Goal: Check status: Check status

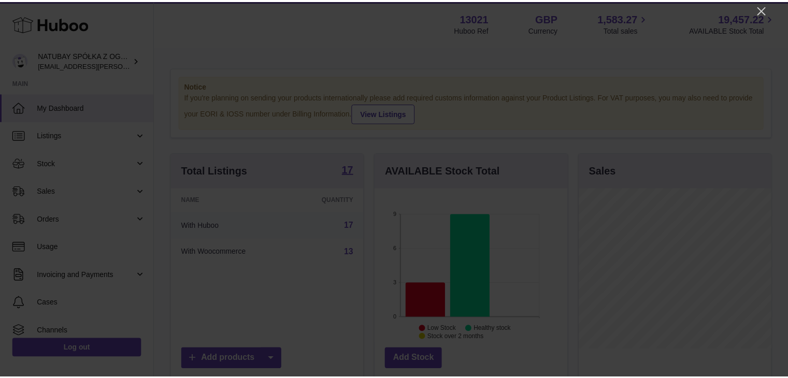
scroll to position [162, 194]
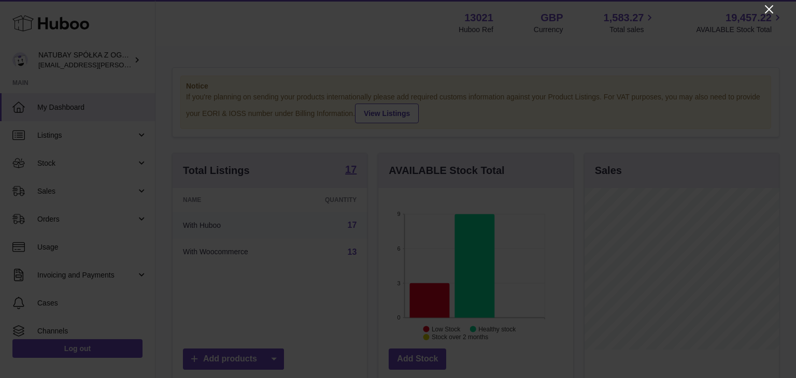
click at [768, 11] on icon "Close" at bounding box center [768, 9] width 12 height 12
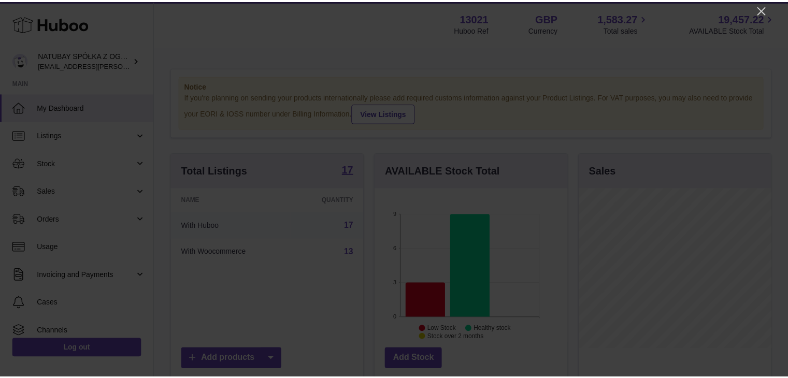
scroll to position [517772, 517741]
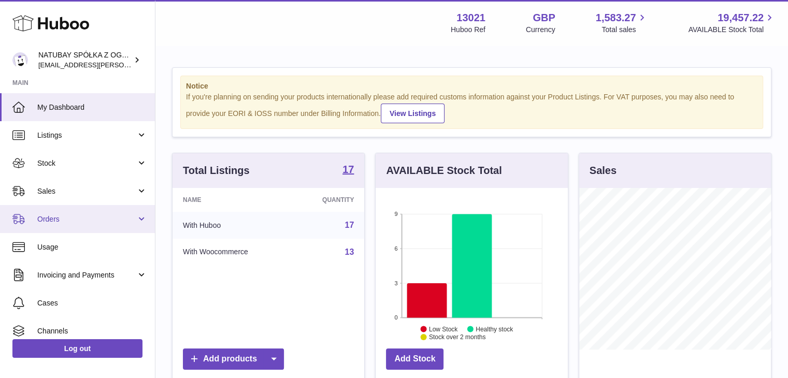
click at [142, 222] on link "Orders" at bounding box center [77, 219] width 155 height 28
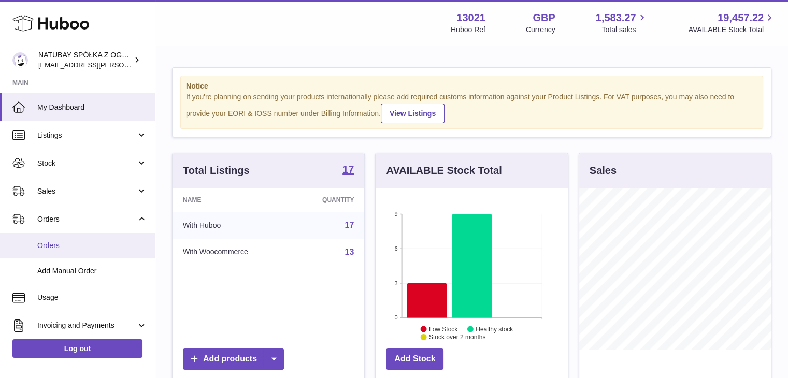
click at [103, 253] on link "Orders" at bounding box center [77, 245] width 155 height 25
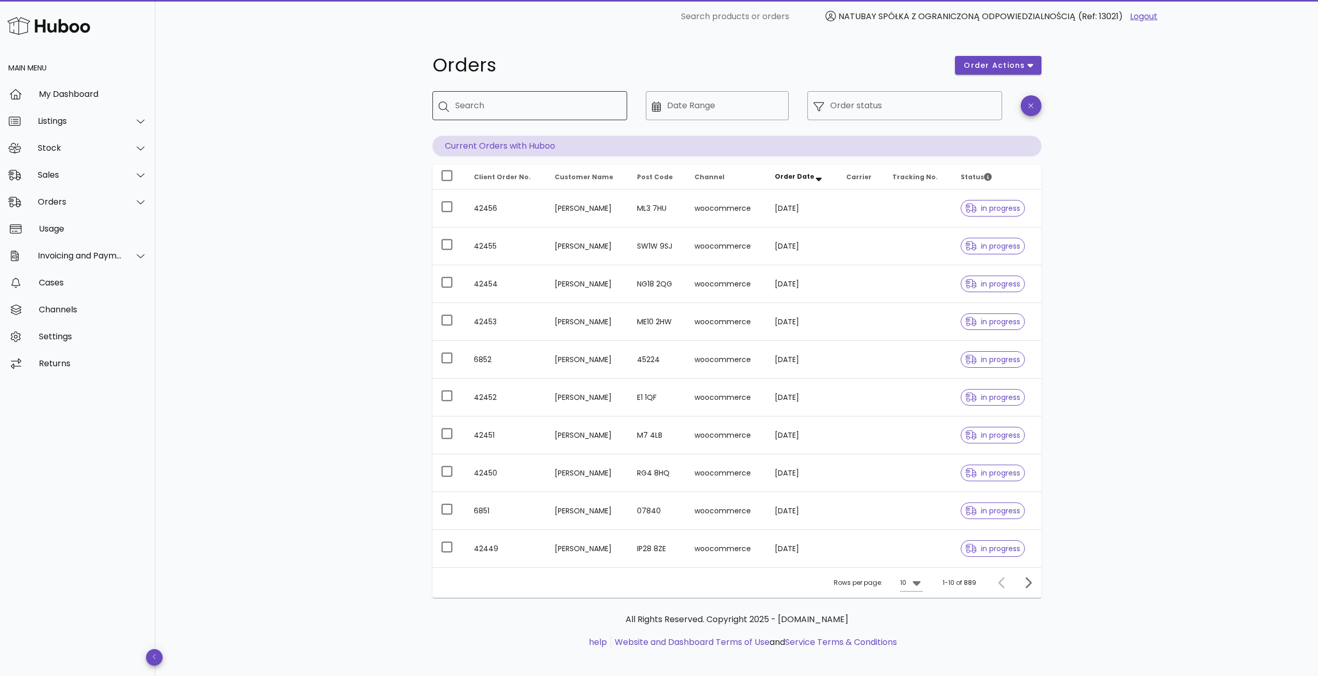
click at [559, 118] on div "Search" at bounding box center [537, 105] width 164 height 29
drag, startPoint x: 607, startPoint y: 112, endPoint x: 476, endPoint y: 581, distance: 486.6
click at [546, 338] on div "Orders order actions ​ Search **** ​ Date Range ​ Order status Current Orders w…" at bounding box center [736, 324] width 609 height 548
type input "****"
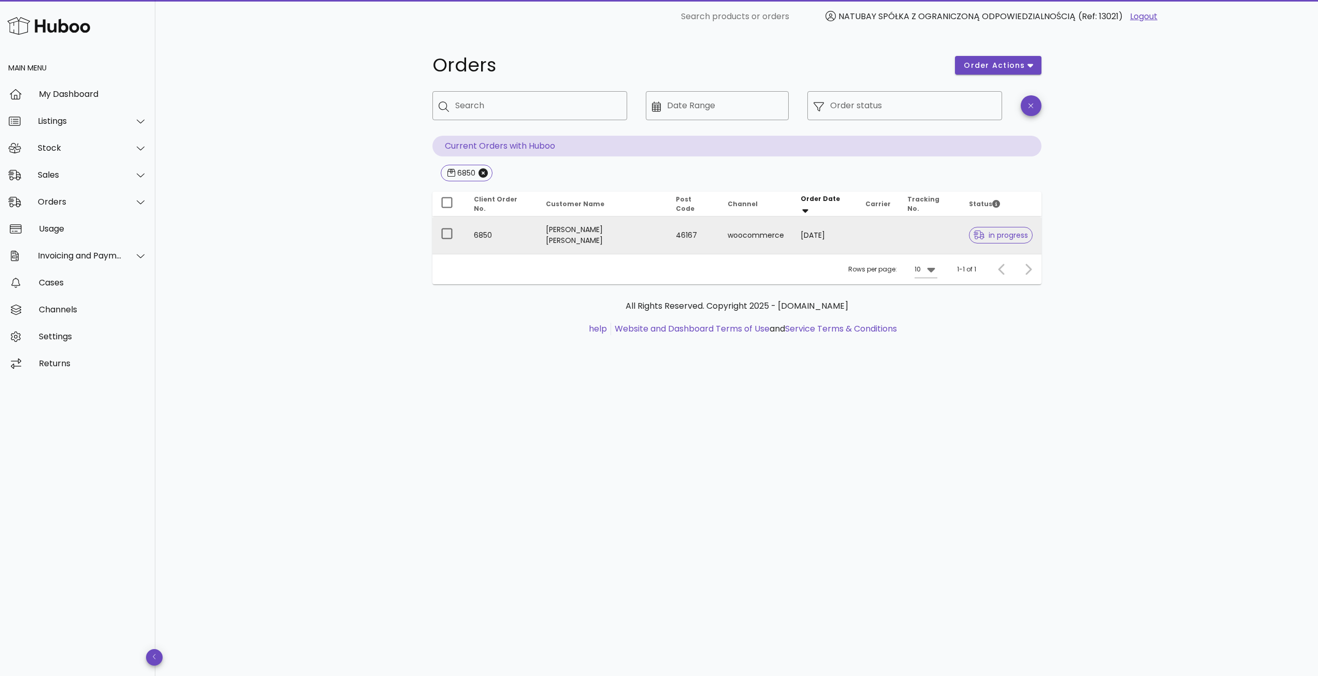
click at [613, 239] on td "Carlos Garcia Cortijo" at bounding box center [603, 234] width 131 height 37
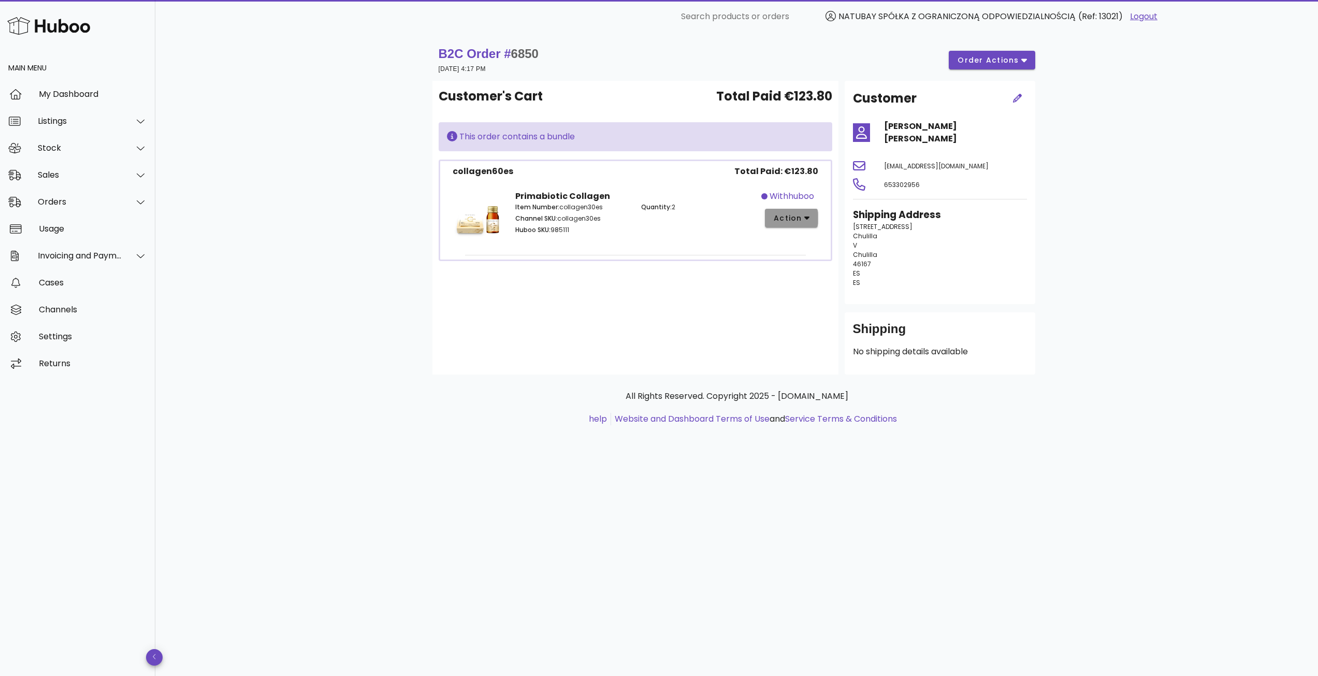
click at [787, 221] on icon "button" at bounding box center [807, 217] width 6 height 9
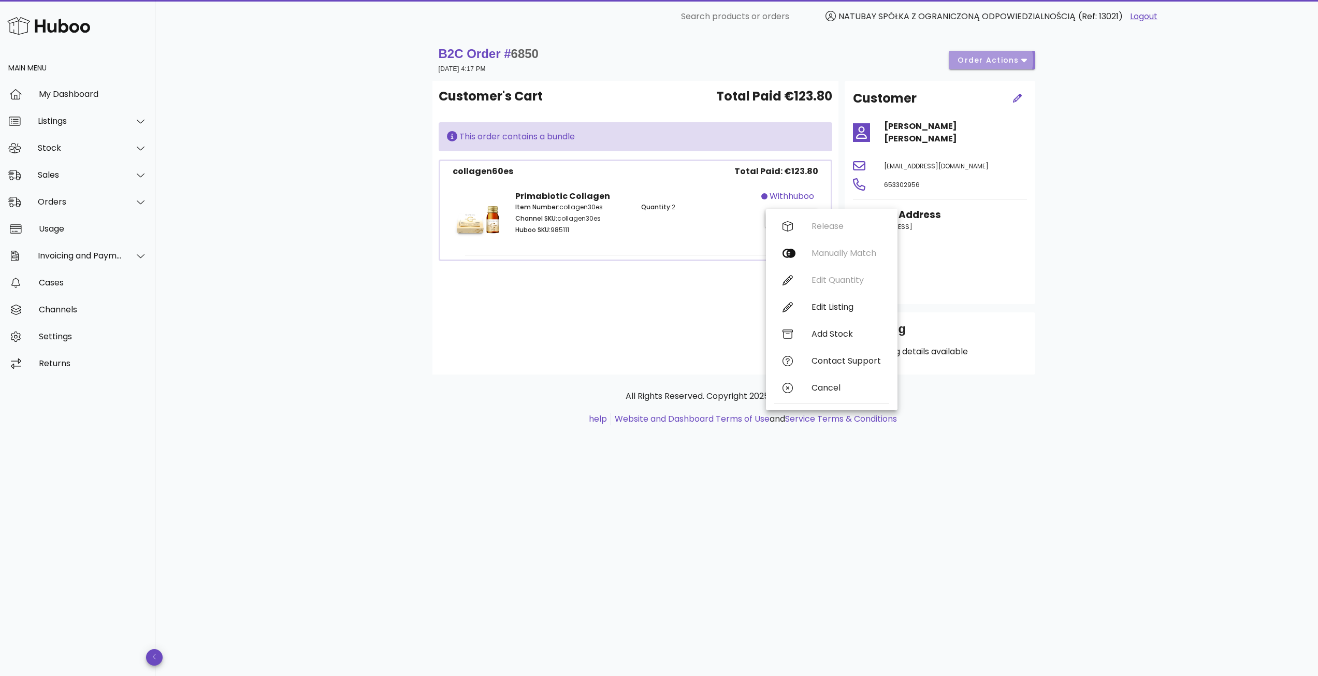
click at [787, 63] on icon "button" at bounding box center [1024, 59] width 6 height 9
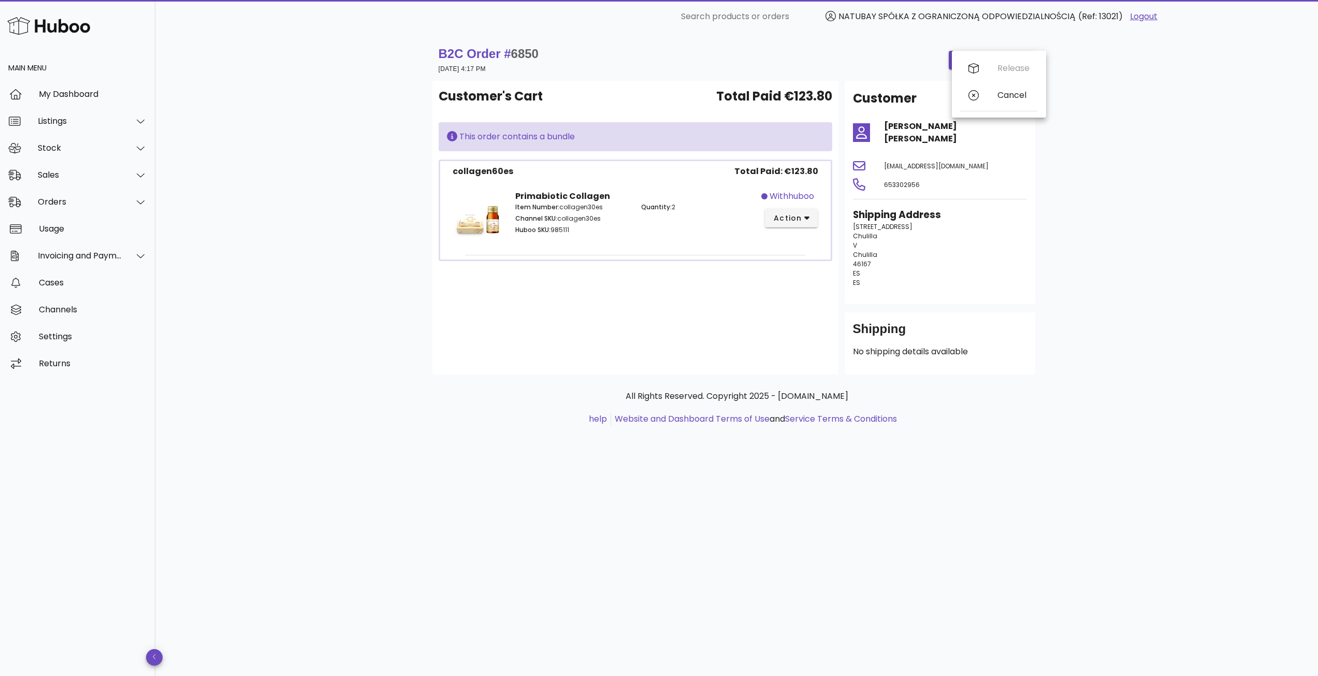
click at [787, 129] on div "B2C Order # 6850 03 September 2025 at 4:17 PM order actions Customer's Cart Tot…" at bounding box center [736, 354] width 1163 height 643
click at [75, 148] on div "Stock" at bounding box center [80, 148] width 84 height 10
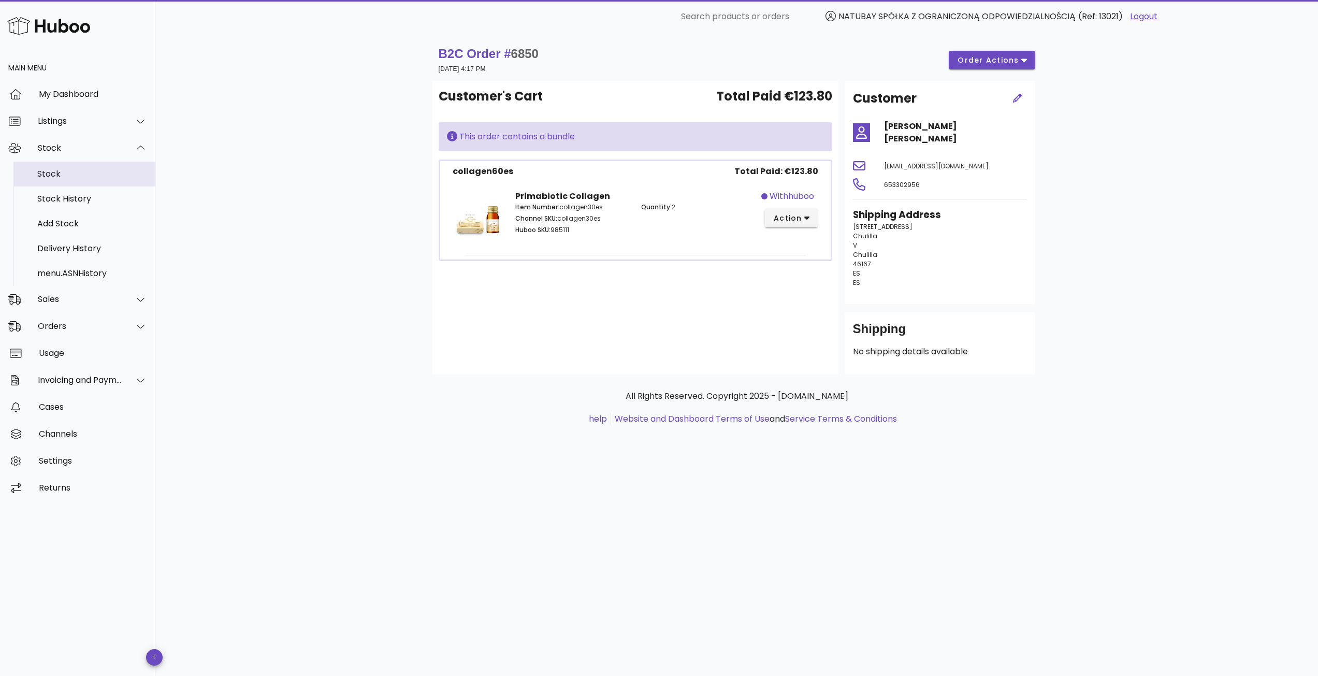
click at [74, 175] on div "Stock" at bounding box center [92, 174] width 110 height 10
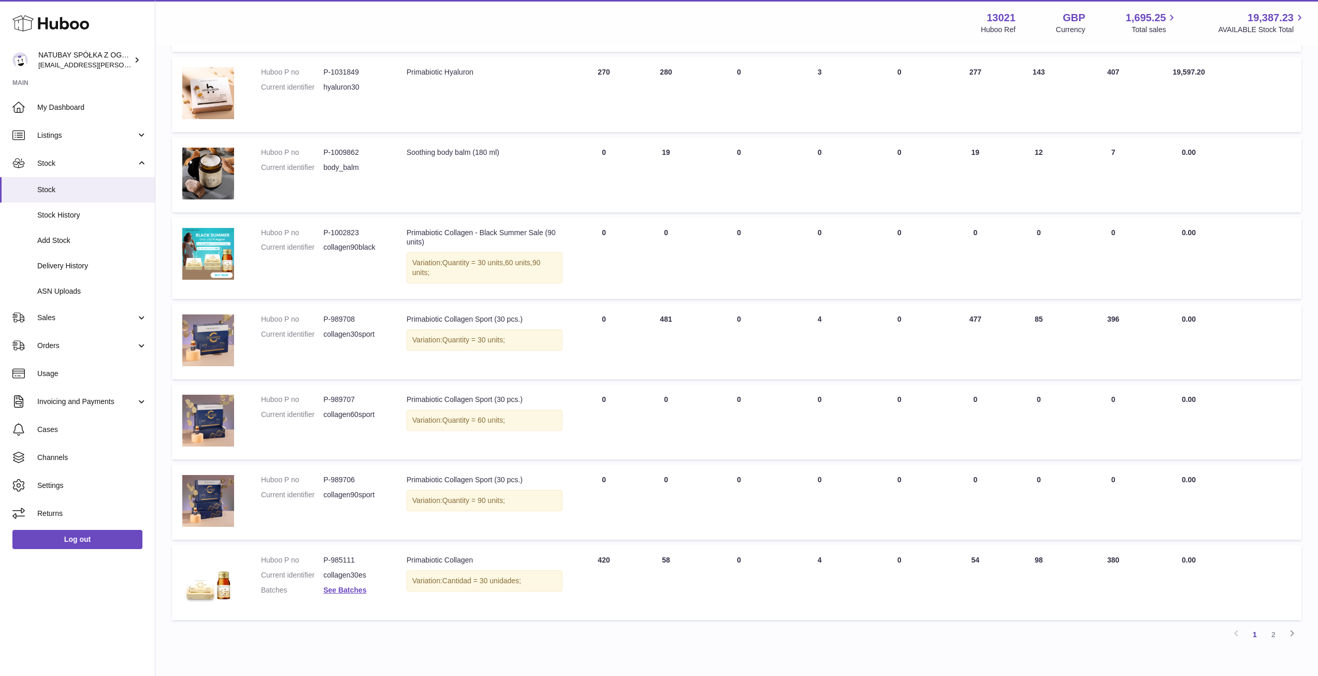
scroll to position [414, 0]
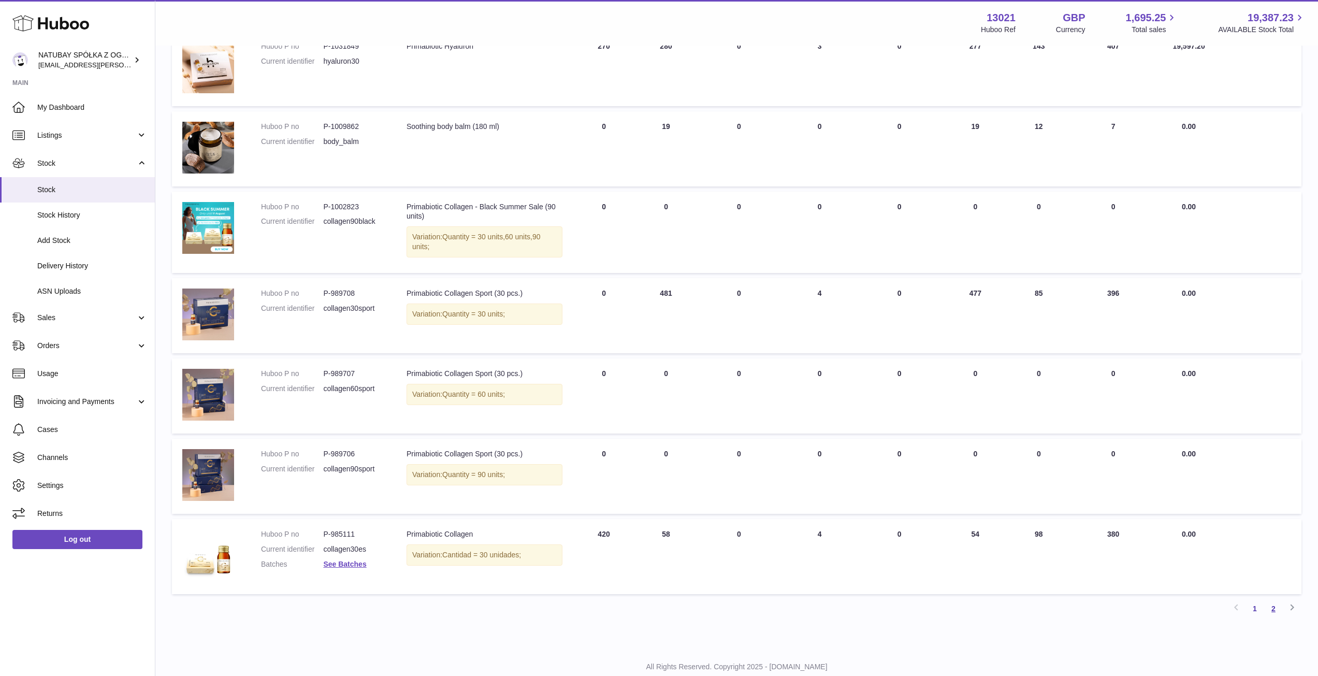
click at [1277, 610] on link "2" at bounding box center [1273, 608] width 19 height 19
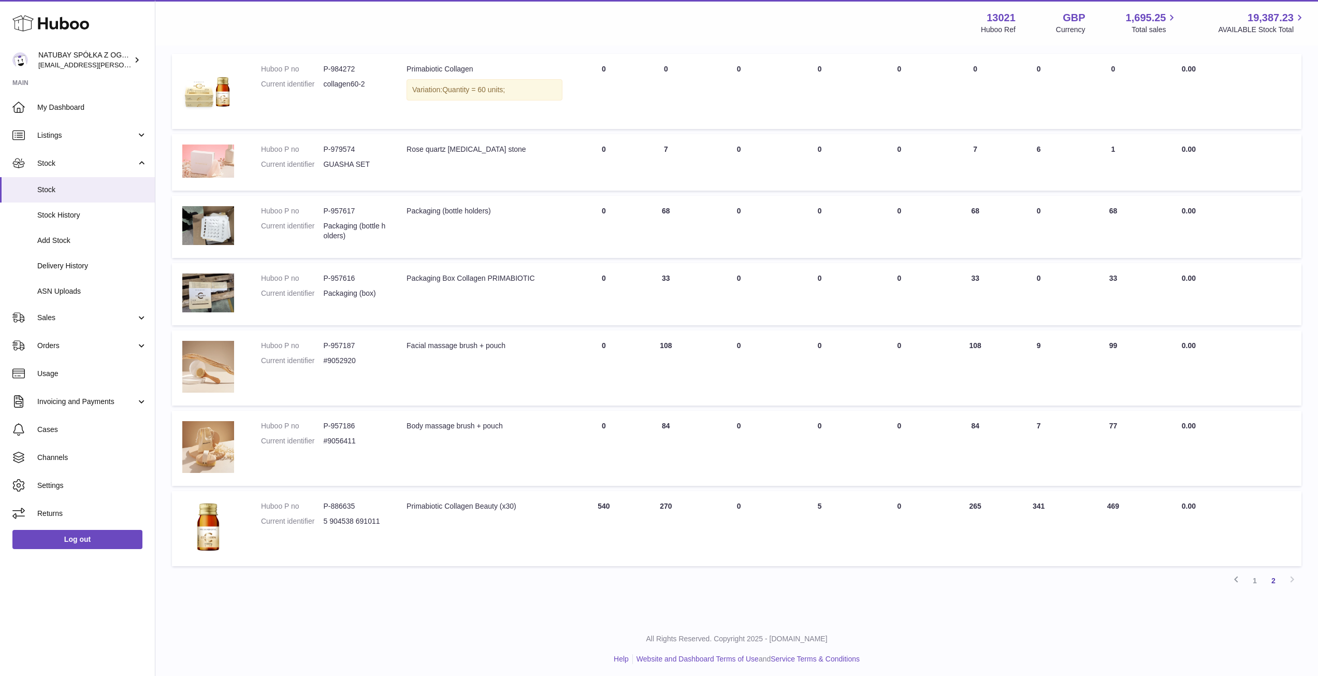
scroll to position [156, 0]
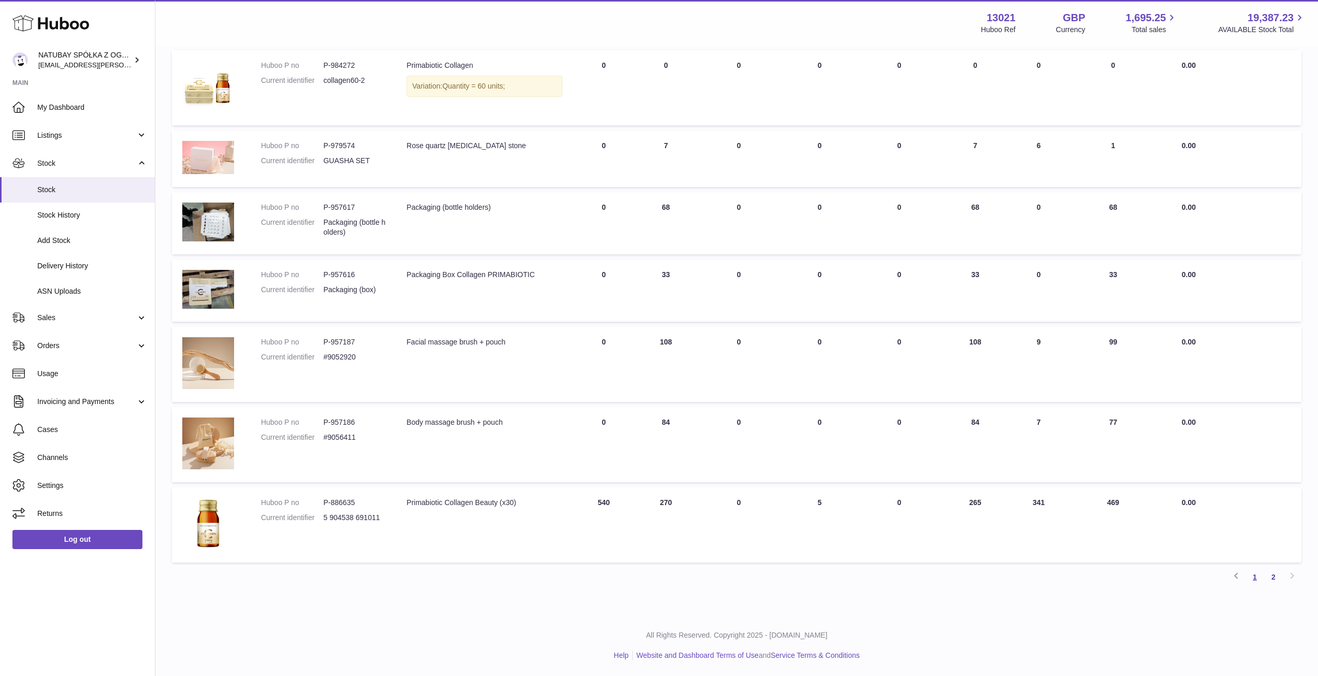
click at [1258, 577] on link "1" at bounding box center [1255, 577] width 19 height 19
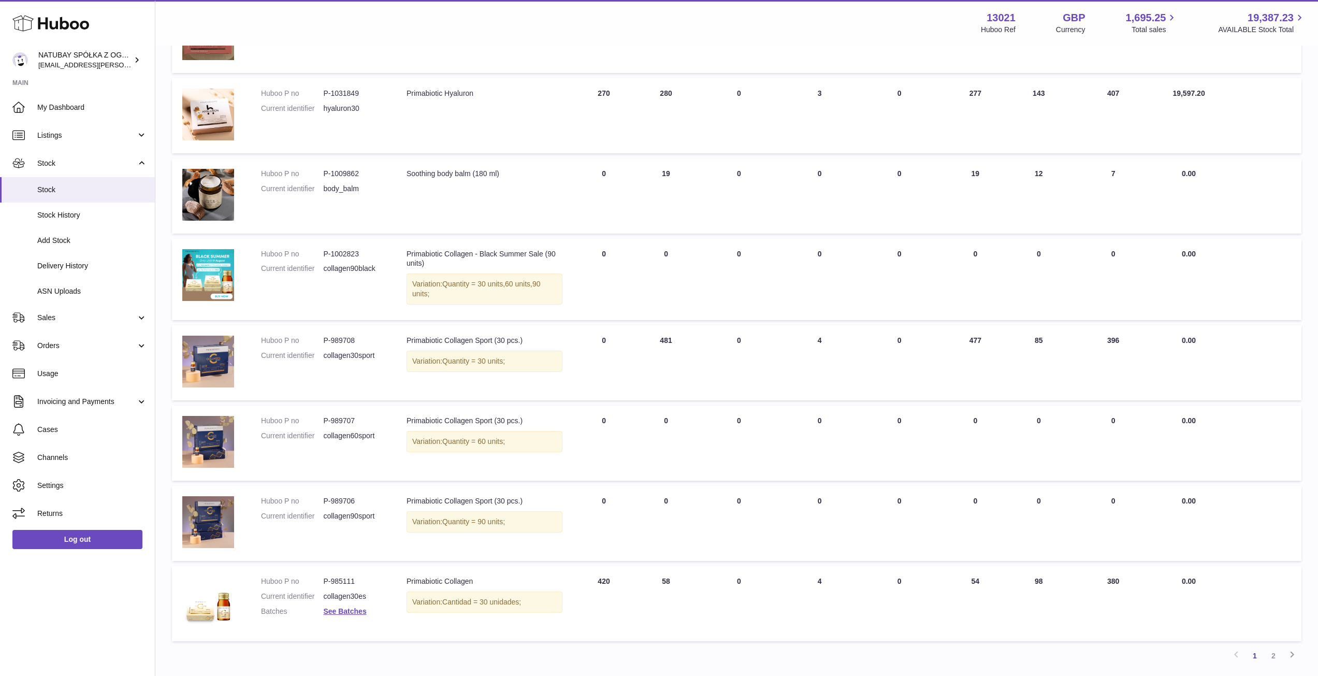
scroll to position [446, 0]
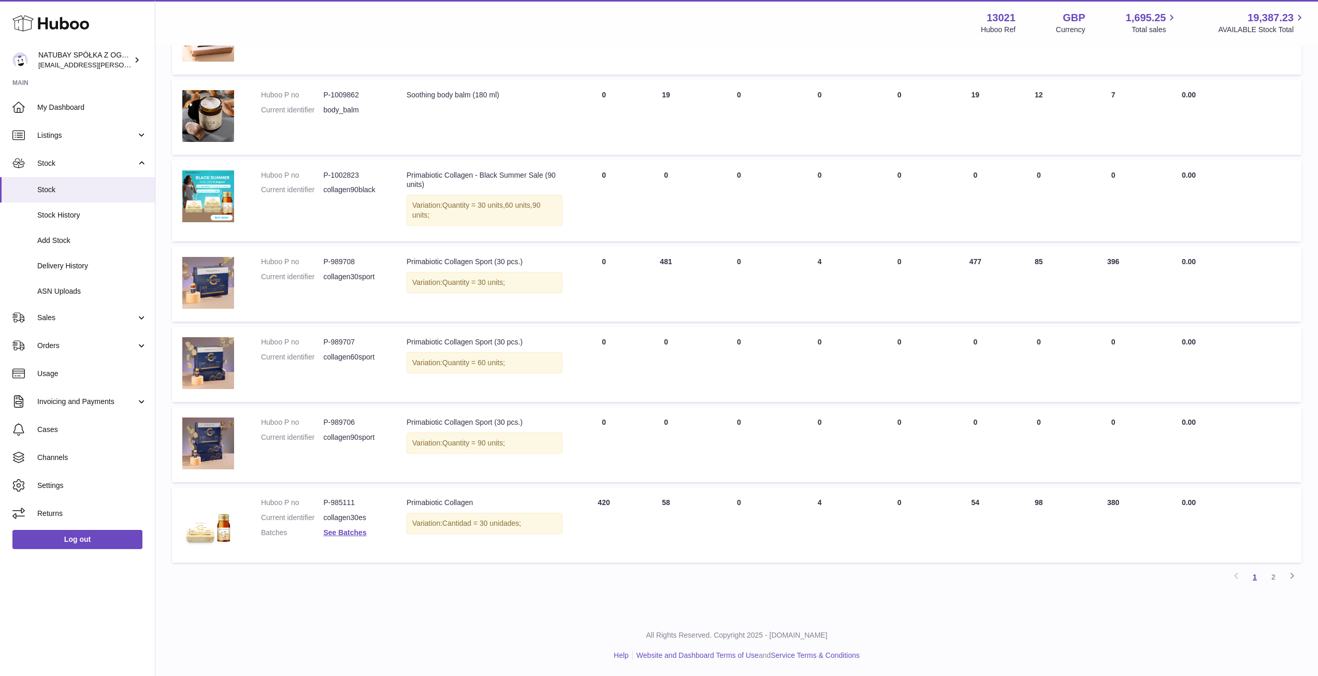
click at [1252, 575] on link "1" at bounding box center [1255, 577] width 19 height 19
click at [1275, 581] on link "2" at bounding box center [1273, 577] width 19 height 19
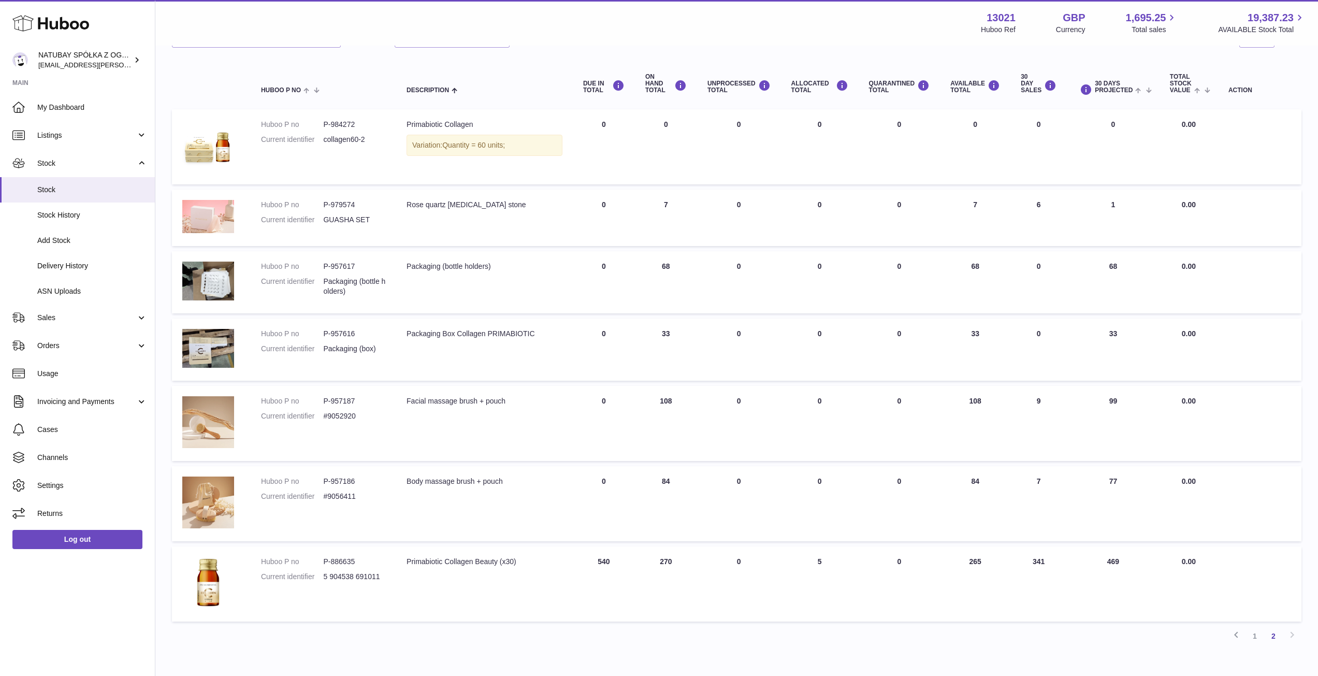
scroll to position [156, 0]
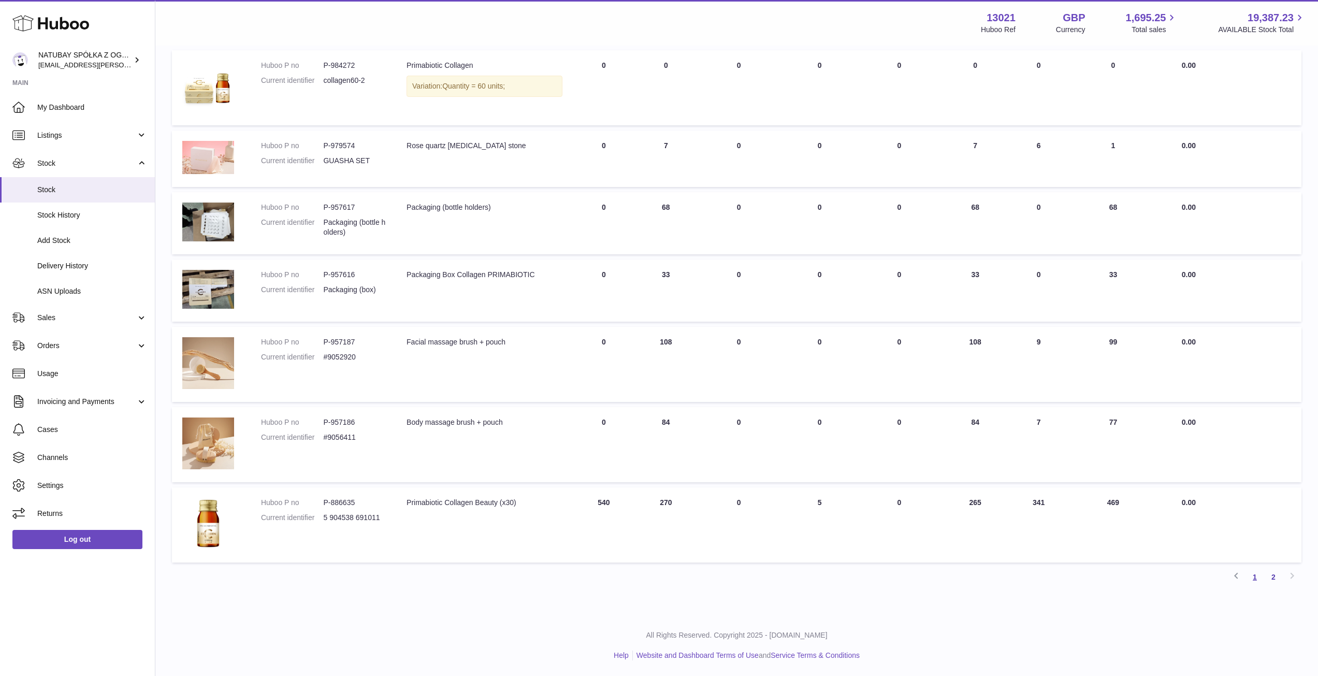
click at [1259, 581] on link "1" at bounding box center [1255, 577] width 19 height 19
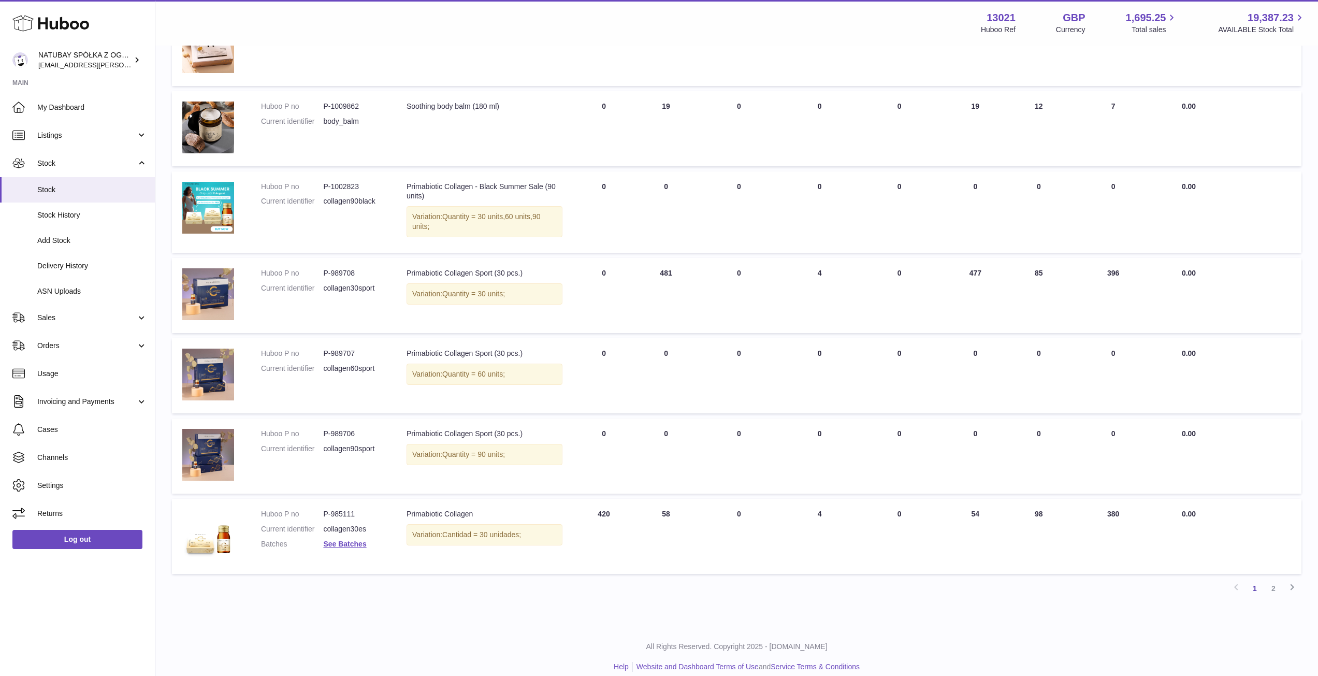
scroll to position [446, 0]
